Goal: Check status: Check status

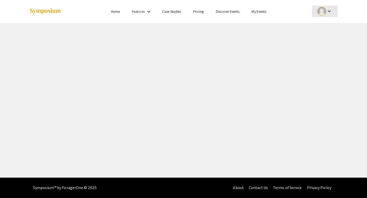
click at [329, 12] on mat-icon "keyboard_arrow_down" at bounding box center [329, 11] width 6 height 6
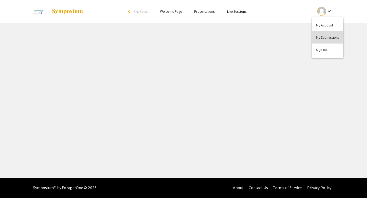
click at [323, 40] on button "My Submissions" at bounding box center [327, 37] width 31 height 12
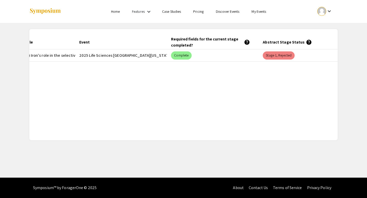
scroll to position [0, 80]
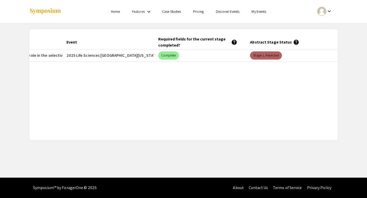
click at [264, 56] on mat-chip "Stage 1, Rejected" at bounding box center [266, 55] width 32 height 8
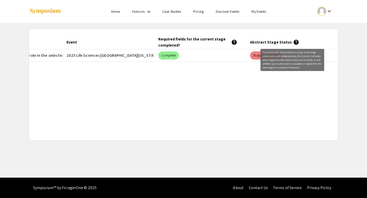
click at [293, 40] on mat-icon "help" at bounding box center [296, 42] width 6 height 6
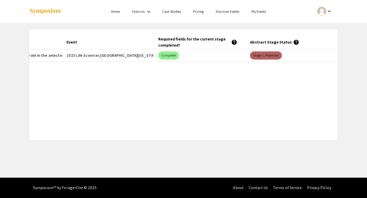
click at [259, 58] on mat-chip "Stage 1, Rejected" at bounding box center [266, 55] width 32 height 8
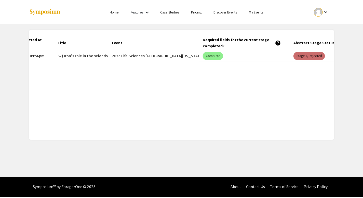
scroll to position [0, 0]
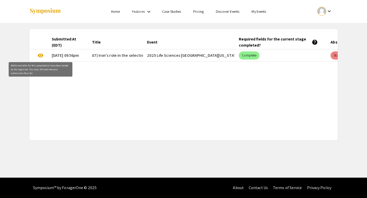
click at [40, 56] on span "visibility" at bounding box center [40, 55] width 6 height 6
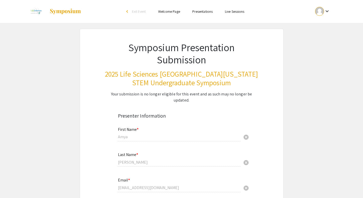
select select "custom"
type input "0"
select select "custom"
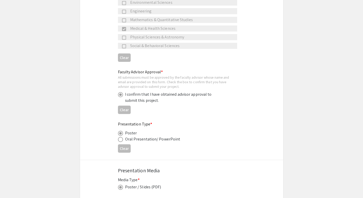
type input "1"
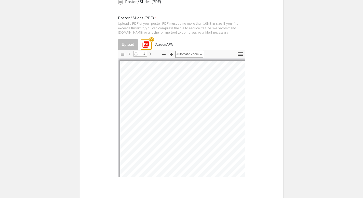
select select "auto"
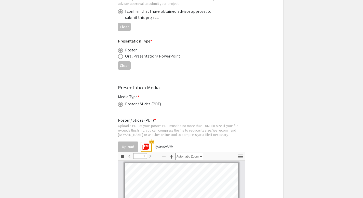
scroll to position [787, 0]
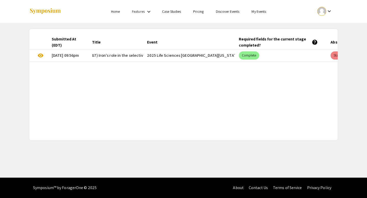
drag, startPoint x: 93, startPoint y: 57, endPoint x: 106, endPoint y: 57, distance: 13.0
click at [106, 57] on mat-cell "87) Iron's role in the selective dopaminergic neuron vulnerability of [PERSON_N…" at bounding box center [115, 55] width 55 height 12
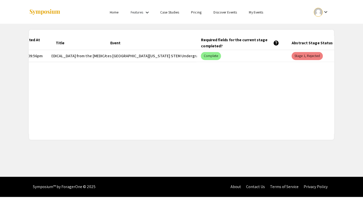
scroll to position [0, 80]
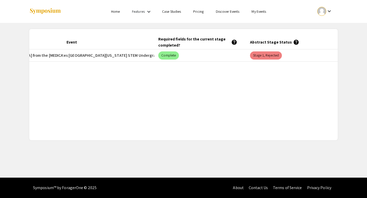
click at [175, 10] on link "Case Studies" at bounding box center [171, 11] width 19 height 5
